Goal: Task Accomplishment & Management: Manage account settings

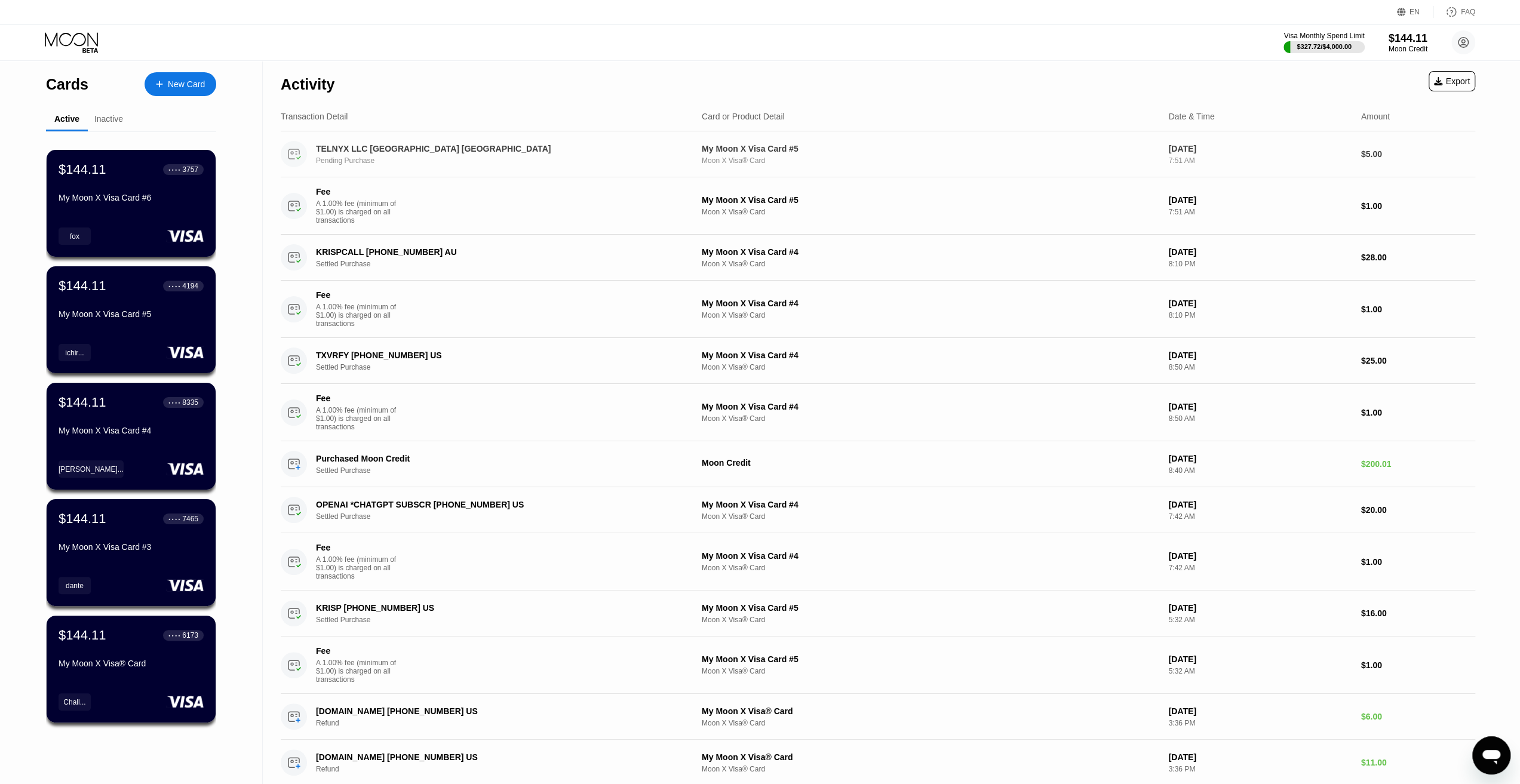
click at [356, 147] on div "TELNYX LLC [GEOGRAPHIC_DATA] [GEOGRAPHIC_DATA]" at bounding box center [488, 149] width 344 height 10
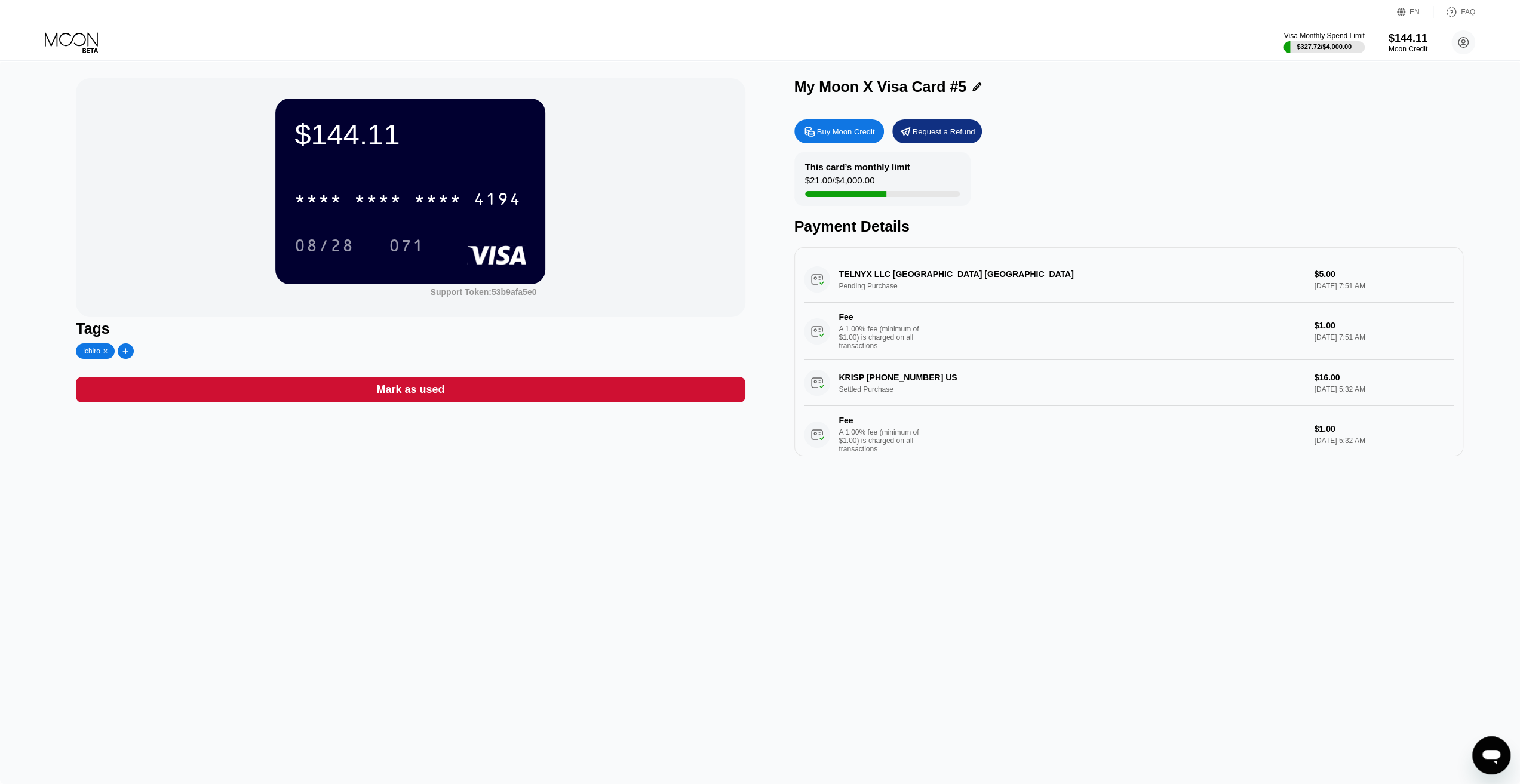
click at [722, 619] on div "$144.11 * * * * * * * * * * * * 4194 08/28 071 Support Token: 53b9afa5e0 Tags i…" at bounding box center [760, 422] width 1520 height 724
click at [53, 32] on icon at bounding box center [72, 43] width 56 height 21
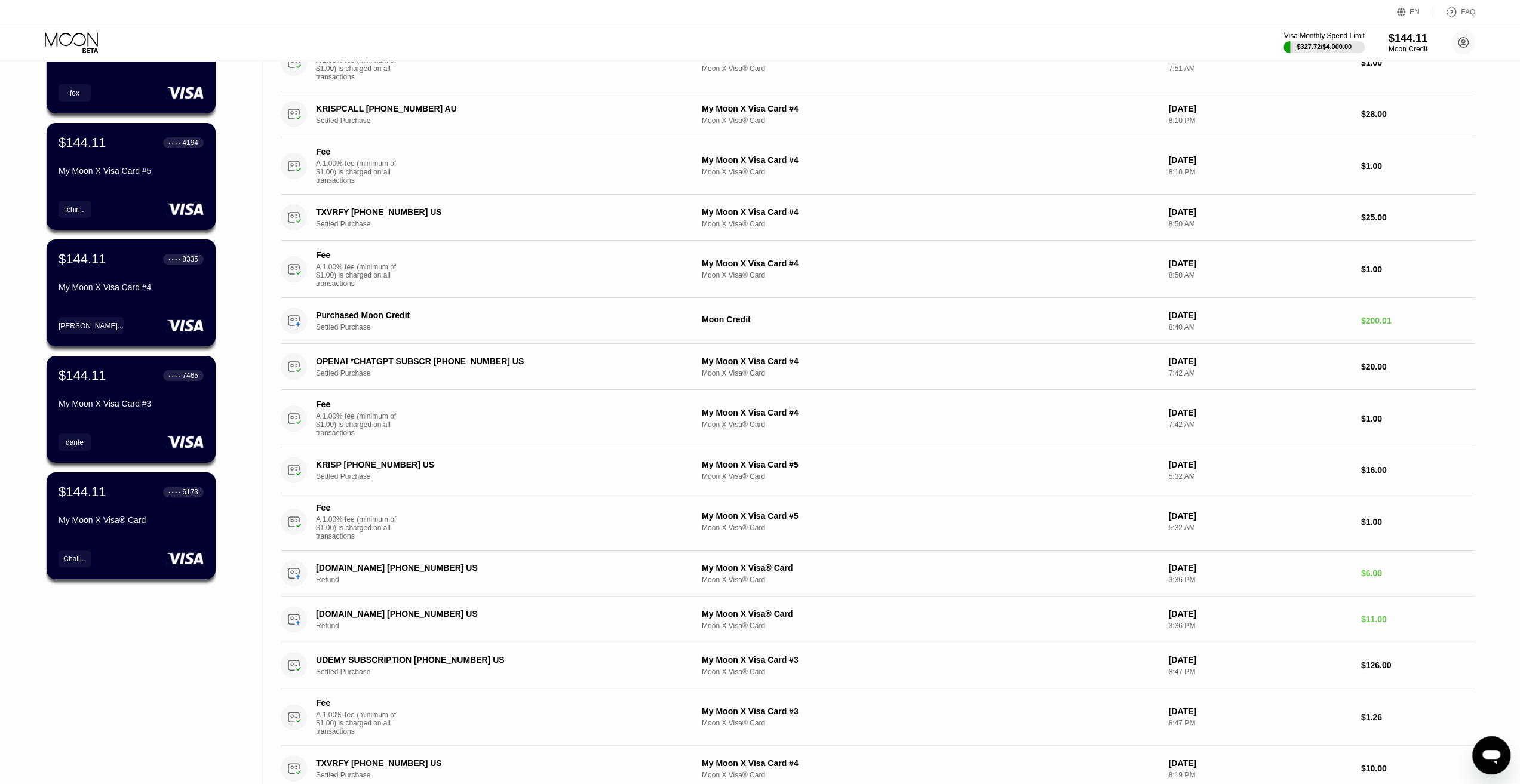
drag, startPoint x: 235, startPoint y: 307, endPoint x: 232, endPoint y: 362, distance: 55.1
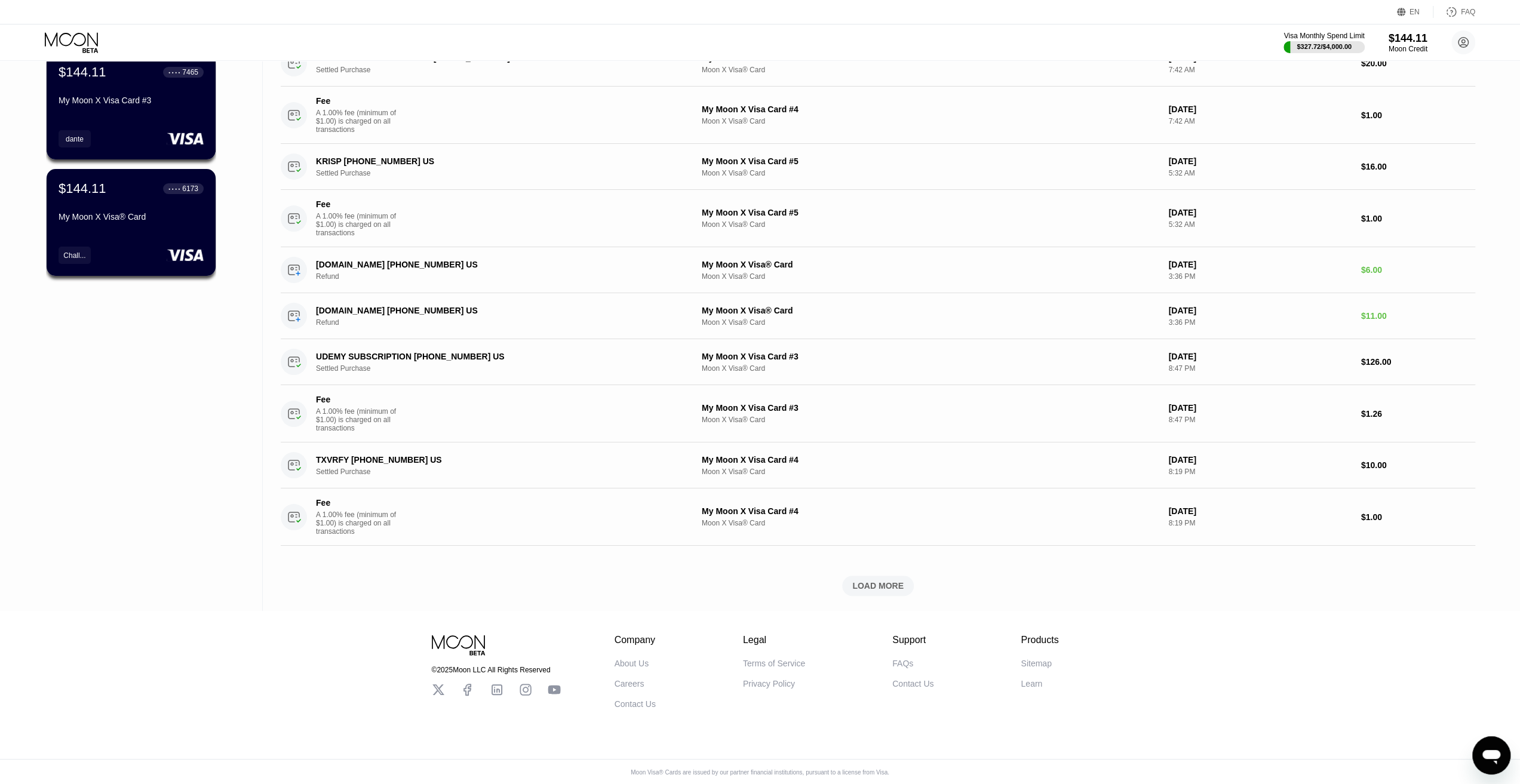
scroll to position [490, 0]
drag, startPoint x: 232, startPoint y: 362, endPoint x: 219, endPoint y: 546, distance: 184.5
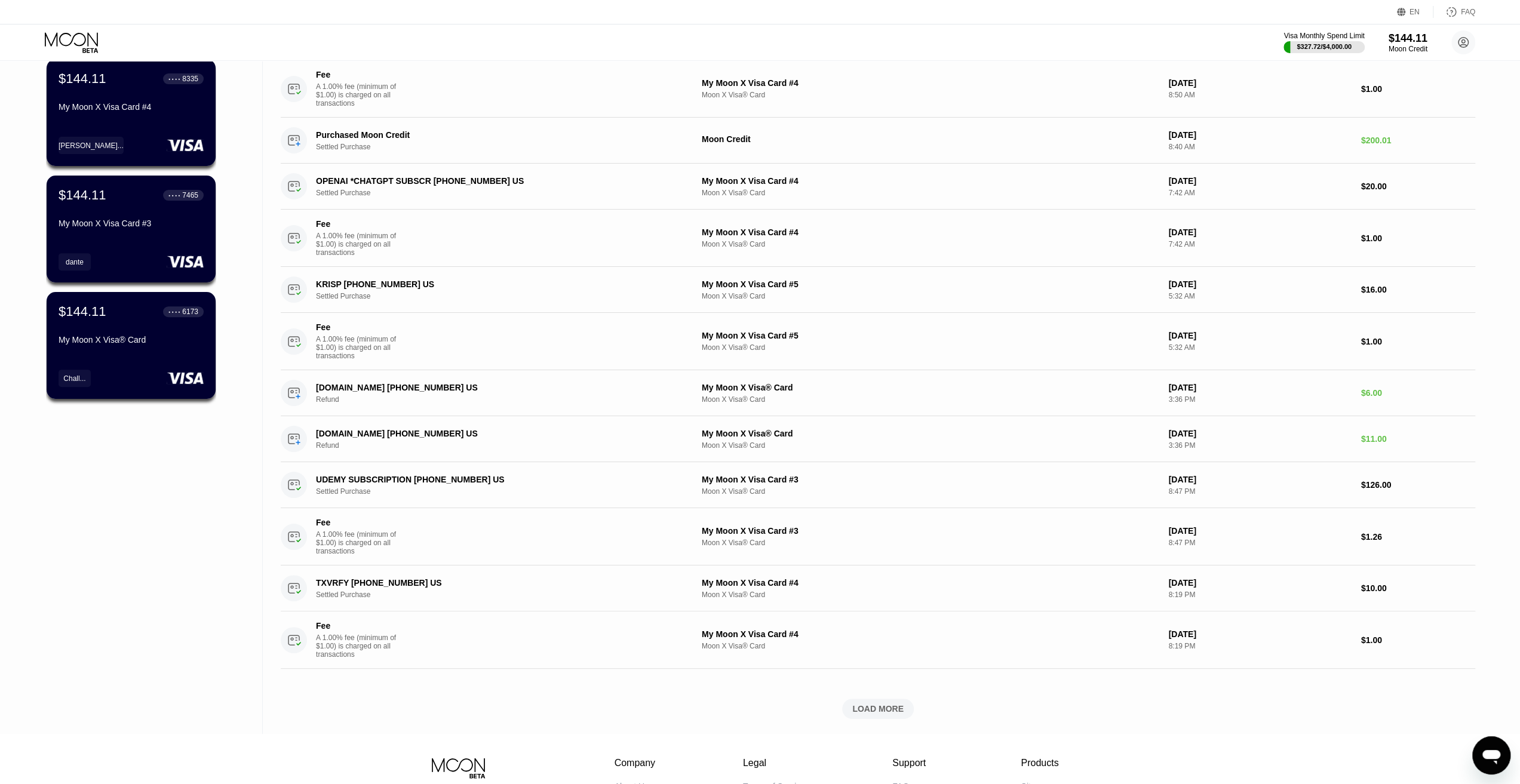
scroll to position [0, 0]
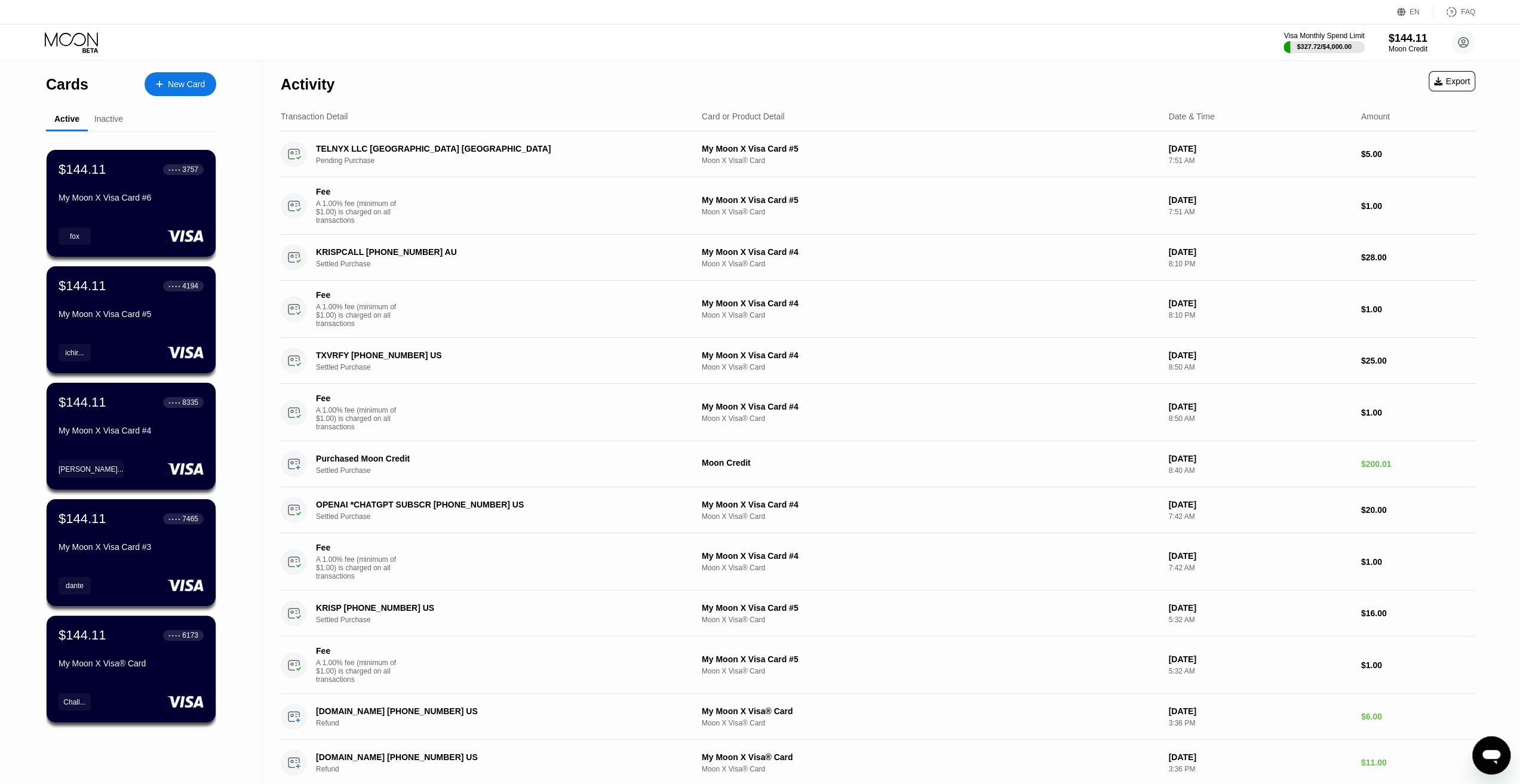
drag, startPoint x: 231, startPoint y: 543, endPoint x: 236, endPoint y: 333, distance: 210.1
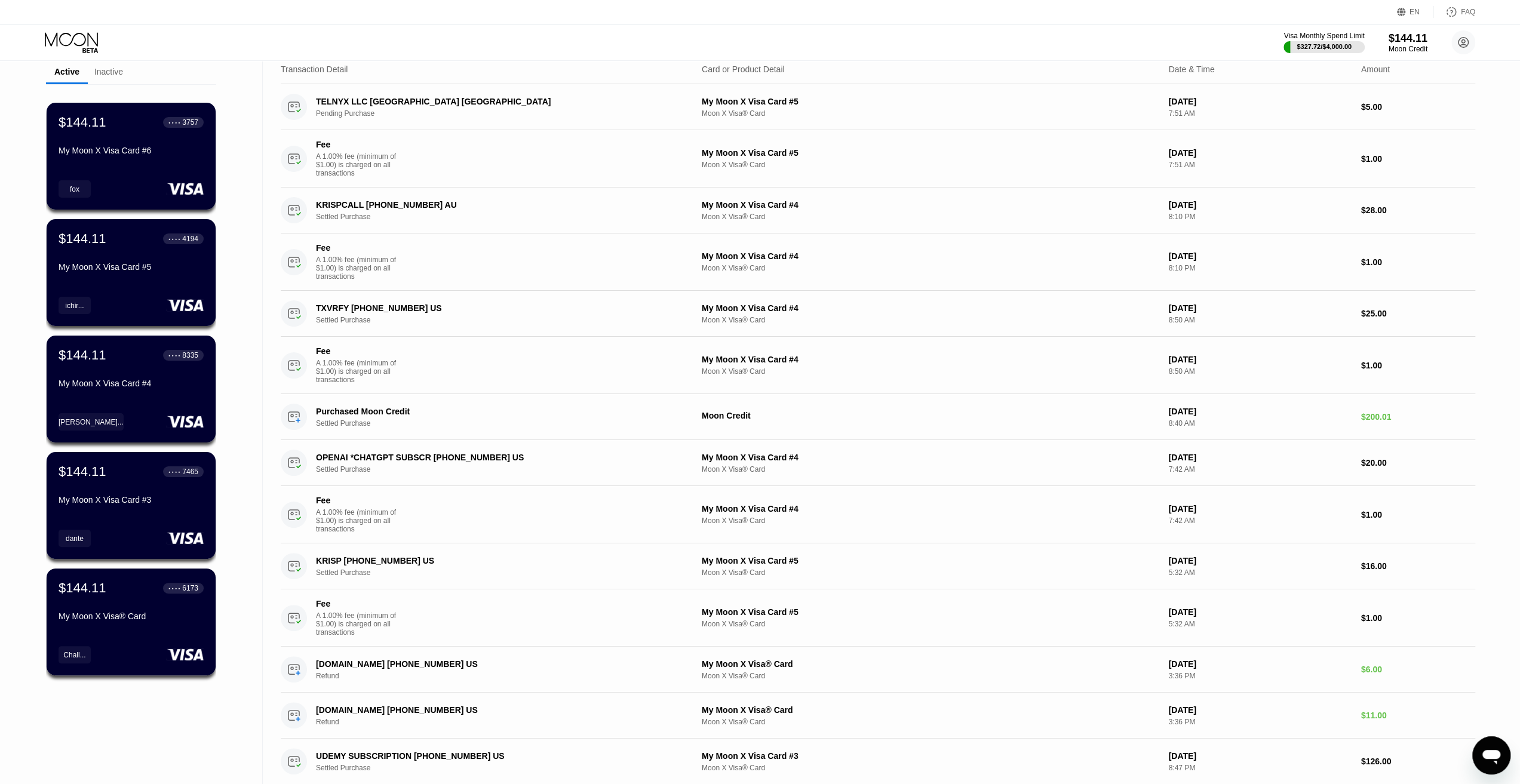
drag, startPoint x: 236, startPoint y: 279, endPoint x: 236, endPoint y: 328, distance: 49.0
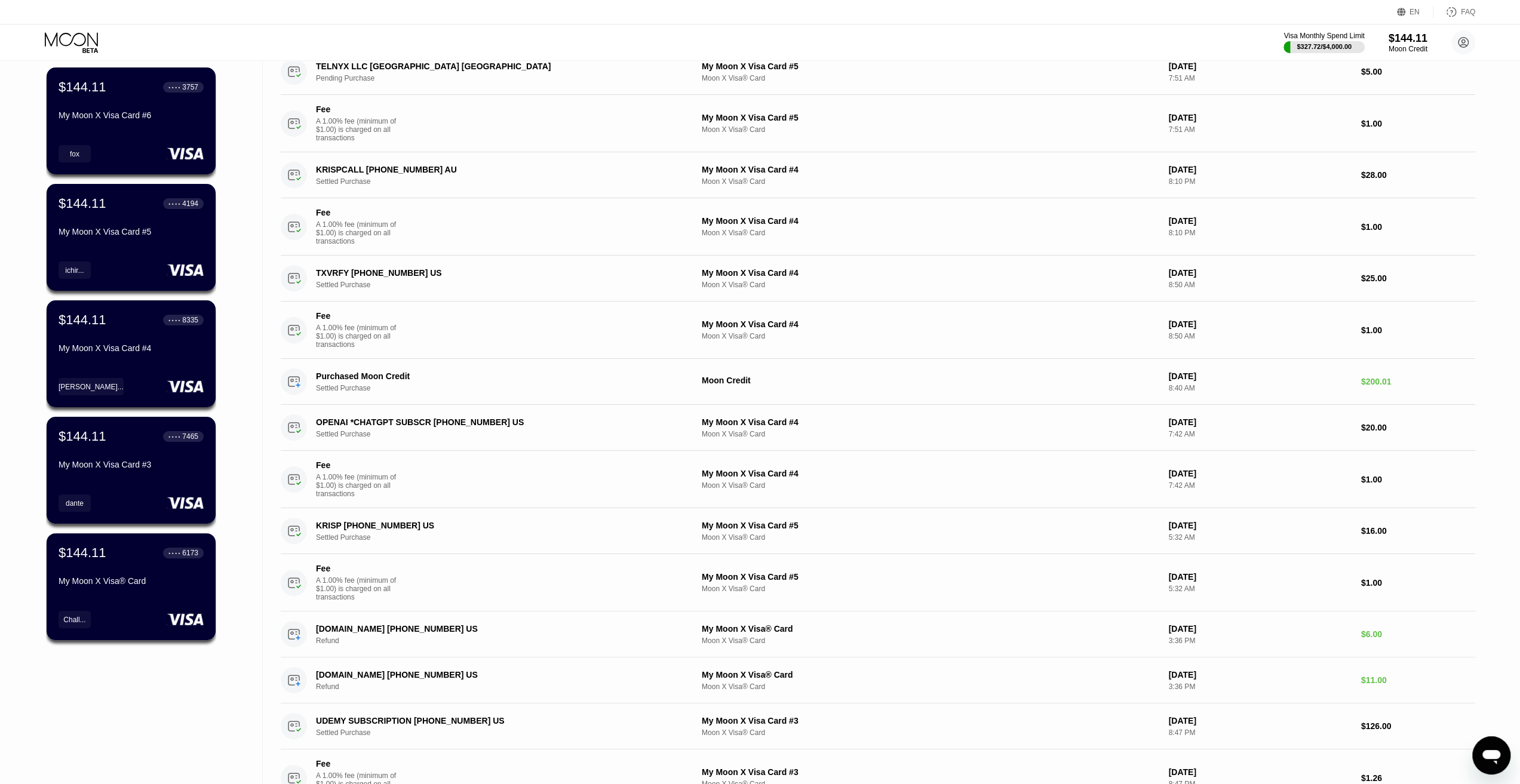
drag, startPoint x: 236, startPoint y: 330, endPoint x: 232, endPoint y: 348, distance: 18.4
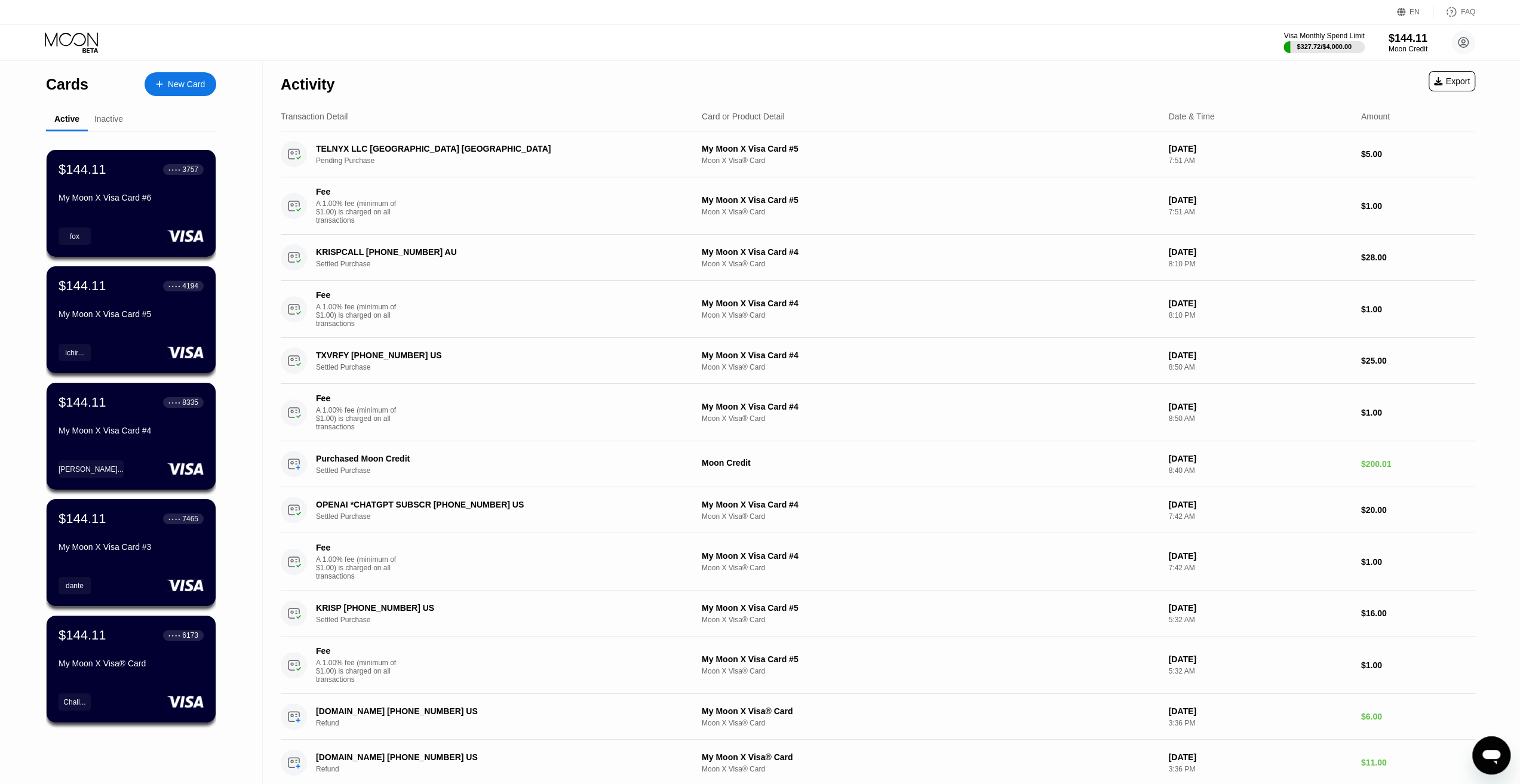
drag, startPoint x: 231, startPoint y: 344, endPoint x: 244, endPoint y: 211, distance: 133.6
